Goal: Task Accomplishment & Management: Use online tool/utility

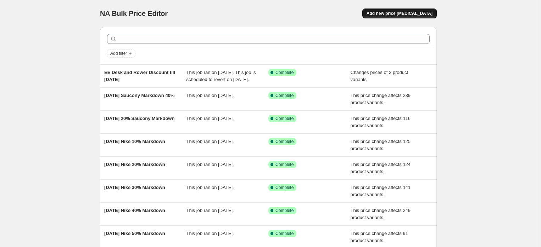
click at [397, 15] on span "Add new price [MEDICAL_DATA]" at bounding box center [399, 14] width 66 height 6
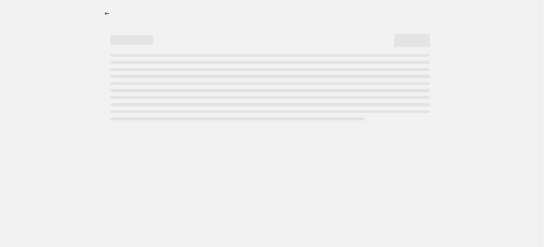
select select "percentage"
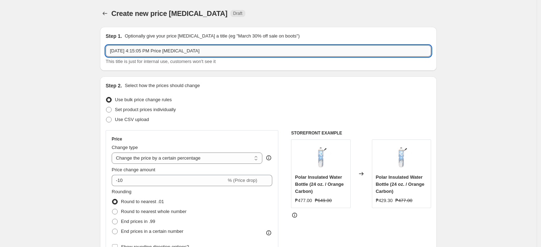
click at [164, 53] on input "[DATE] 4:15:05 PM Price [MEDICAL_DATA]" at bounding box center [268, 50] width 325 height 11
click at [164, 53] on input "Aug 28, 2025, 4:15:05 PM Price change job" at bounding box center [268, 50] width 325 height 11
paste input "DIDAS REINTRO"
click at [182, 49] on input "ADIDAS REINTRO" at bounding box center [268, 50] width 325 height 11
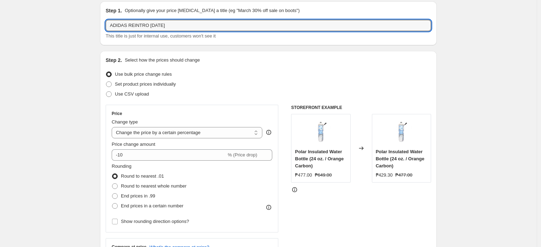
scroll to position [39, 0]
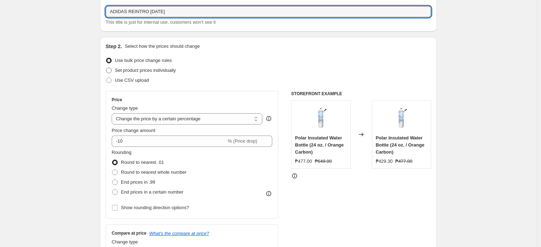
type input "ADIDAS REINTRO 08-29-2025"
click at [143, 70] on span "Set product prices individually" at bounding box center [145, 70] width 61 height 5
click at [106, 68] on input "Set product prices individually" at bounding box center [106, 68] width 0 height 0
radio input "true"
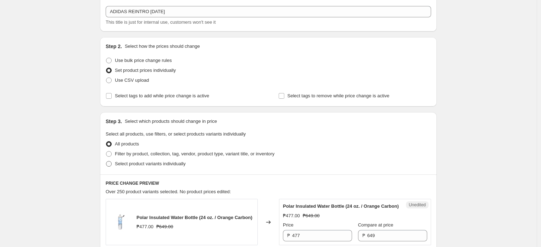
click at [136, 166] on span "Select product variants individually" at bounding box center [150, 163] width 70 height 5
click at [106, 162] on input "Select product variants individually" at bounding box center [106, 161] width 0 height 0
radio input "true"
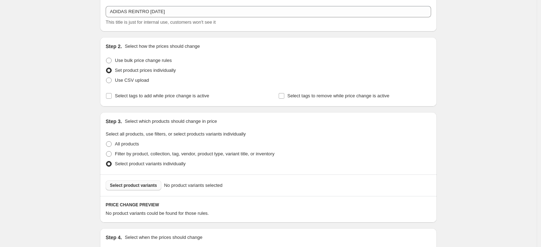
click at [137, 182] on button "Select product variants" at bounding box center [134, 186] width 56 height 10
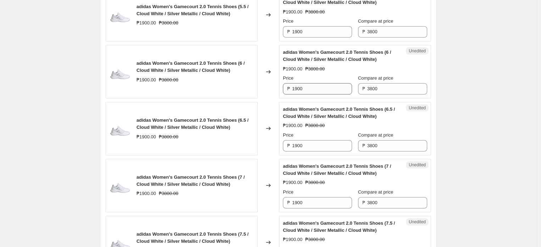
scroll to position [275, 0]
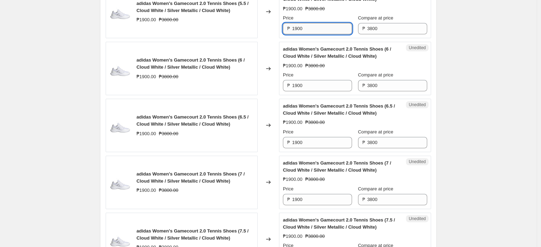
click at [329, 30] on input "1900" at bounding box center [322, 28] width 60 height 11
paste input "342"
type input "3420"
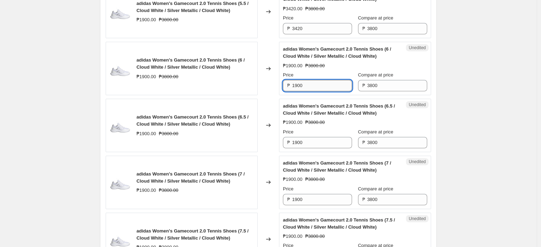
click at [314, 82] on input "1900" at bounding box center [322, 85] width 60 height 11
paste input "342"
type input "3420"
click at [316, 142] on input "1900" at bounding box center [322, 142] width 60 height 11
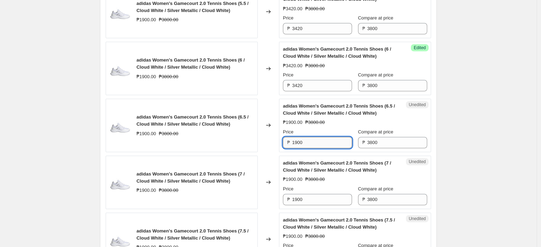
paste input "342"
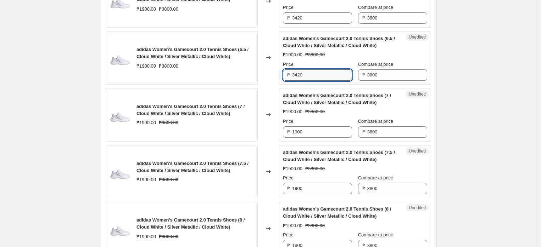
scroll to position [354, 0]
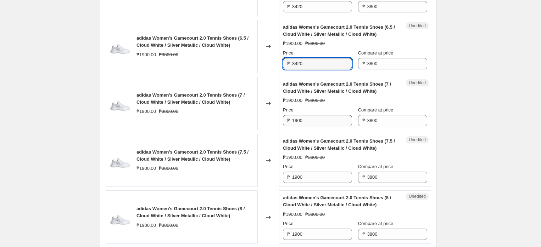
type input "3420"
click at [311, 124] on input "1900" at bounding box center [322, 120] width 60 height 11
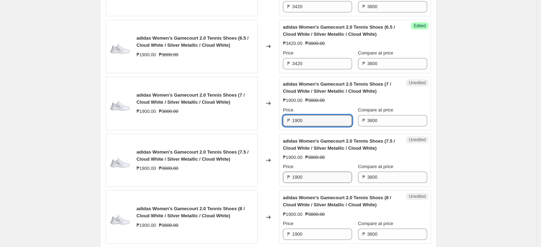
paste input "342"
type input "3420"
click at [309, 178] on input "1900" at bounding box center [322, 177] width 60 height 11
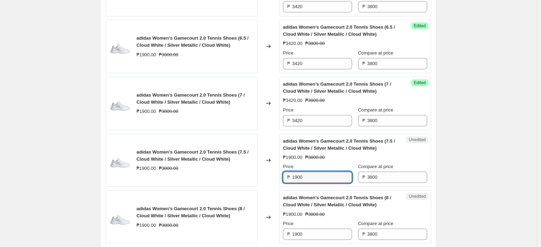
paste input "342"
type input "3420"
click at [307, 235] on input "1900" at bounding box center [322, 234] width 60 height 11
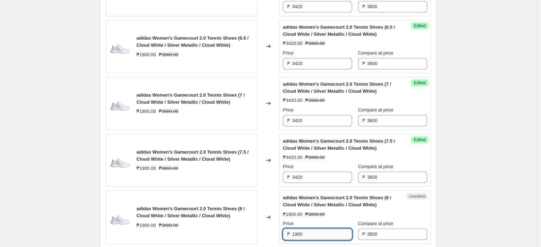
paste input "342"
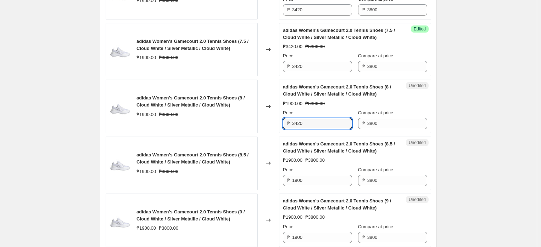
scroll to position [472, 0]
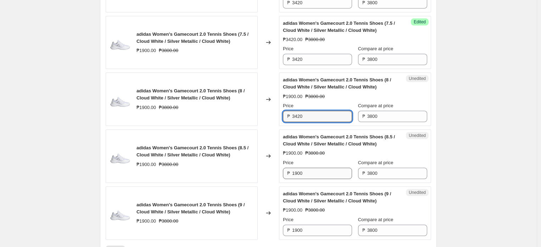
type input "3420"
click at [317, 173] on input "1900" at bounding box center [322, 173] width 60 height 11
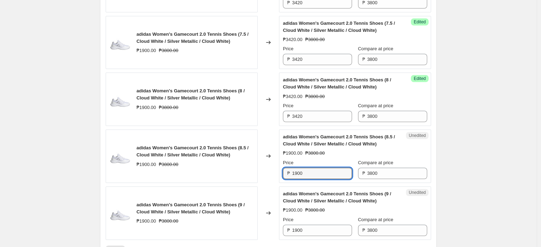
paste input "342"
type input "3420"
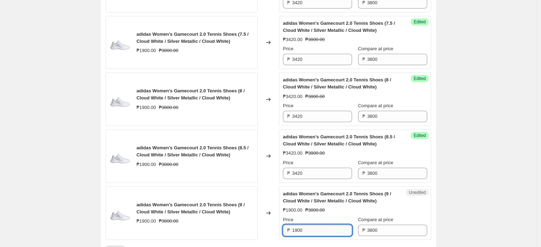
click at [314, 231] on input "1900" at bounding box center [322, 230] width 60 height 11
paste input "342"
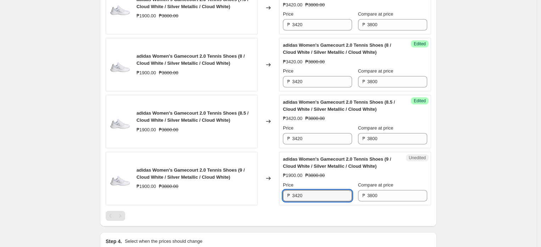
scroll to position [551, 0]
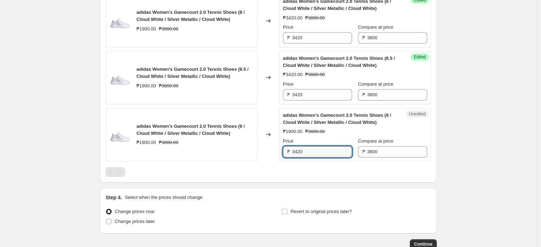
type input "3420"
click at [130, 228] on div "Step 4. Select when the prices should change Change prices now Change prices la…" at bounding box center [268, 210] width 337 height 45
click at [132, 223] on span "Change prices later" at bounding box center [135, 221] width 40 height 5
click at [106, 219] on input "Change prices later" at bounding box center [106, 219] width 0 height 0
radio input "true"
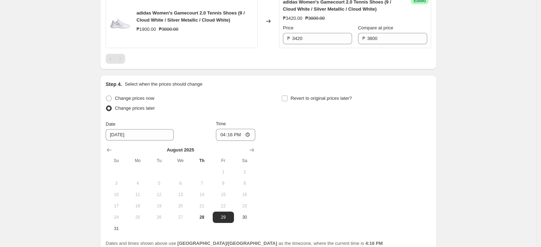
scroll to position [669, 0]
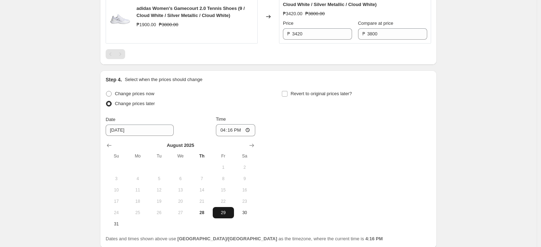
click at [225, 214] on span "29" at bounding box center [223, 213] width 16 height 6
click at [220, 132] on input "16:16" at bounding box center [236, 130] width 40 height 12
type input "00:00"
drag, startPoint x: 342, startPoint y: 141, endPoint x: 369, endPoint y: 161, distance: 34.0
click at [343, 143] on div "Change prices now Change prices later Date 8/29/2025 Time 00:00 August 2025 Su …" at bounding box center [268, 159] width 325 height 141
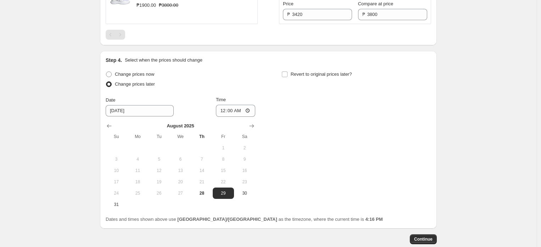
scroll to position [729, 0]
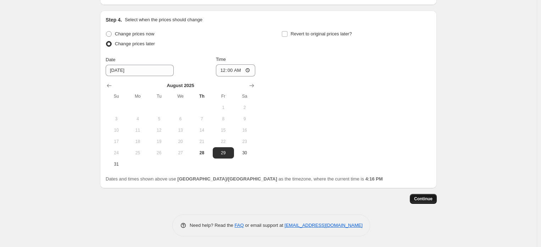
click at [433, 196] on button "Continue" at bounding box center [423, 199] width 27 height 10
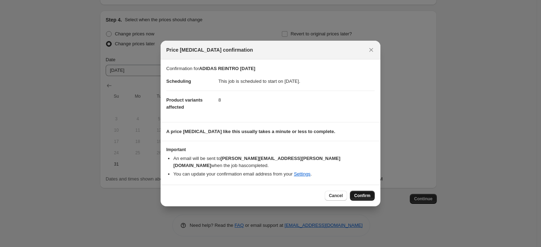
click at [362, 191] on button "Confirm" at bounding box center [362, 196] width 25 height 10
